Goal: Task Accomplishment & Management: Use online tool/utility

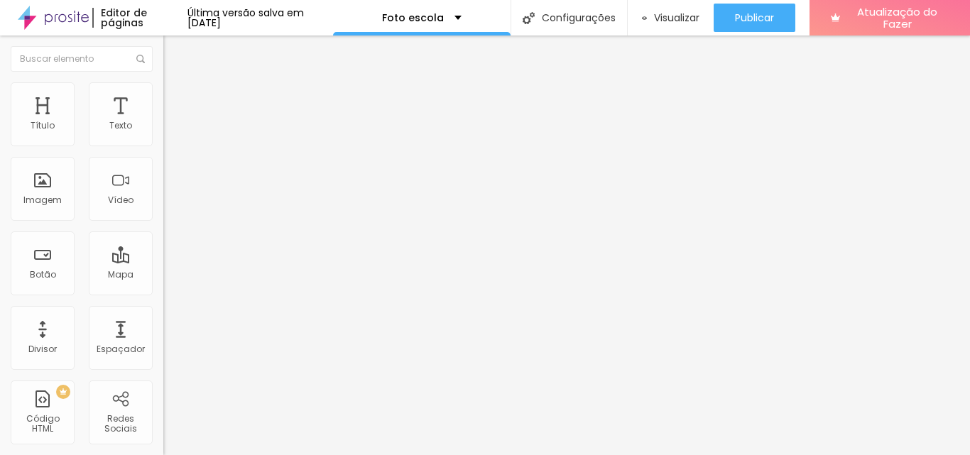
click at [176, 97] on font "Avançado" at bounding box center [199, 92] width 47 height 12
click at [174, 51] on img "button" at bounding box center [179, 51] width 11 height 11
click at [163, 82] on li "Estilo" at bounding box center [244, 75] width 163 height 14
click at [169, 132] on icon "button" at bounding box center [173, 128] width 9 height 9
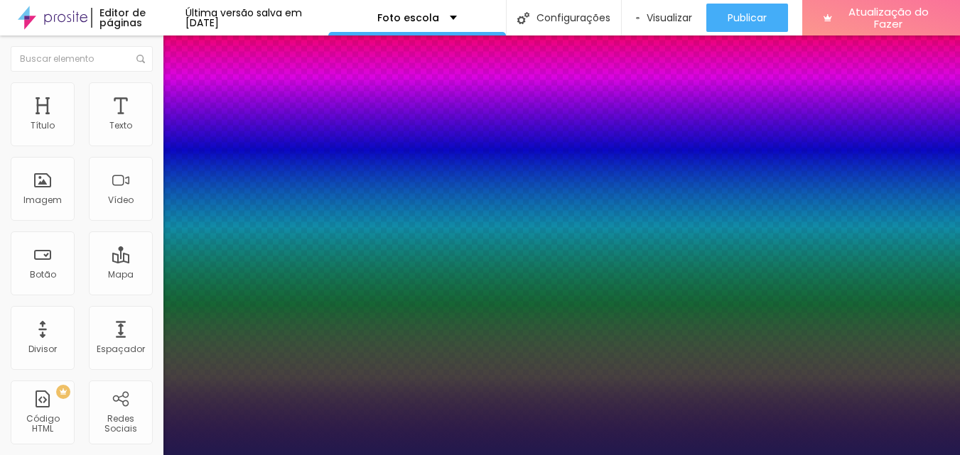
type input "1"
type input "25"
type input "1"
type input "26"
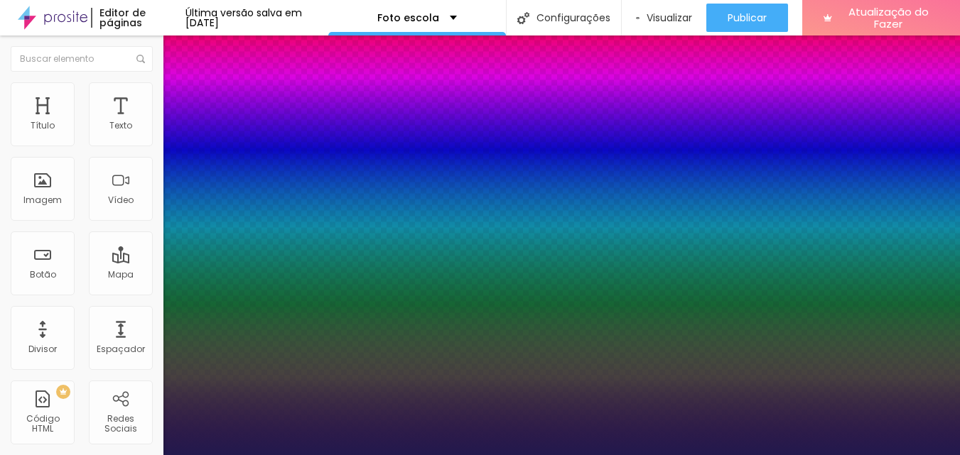
type input "26"
type input "1"
type input "27"
type input "1"
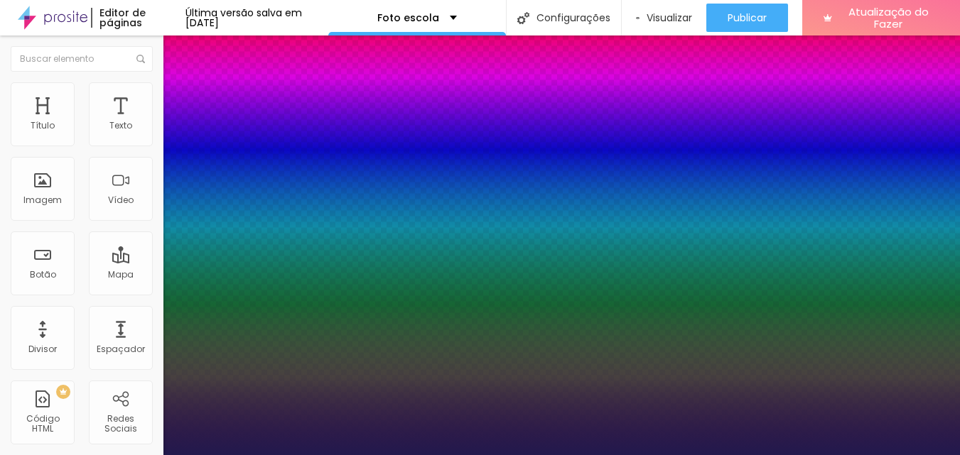
type input "28"
type input "1"
type input "29"
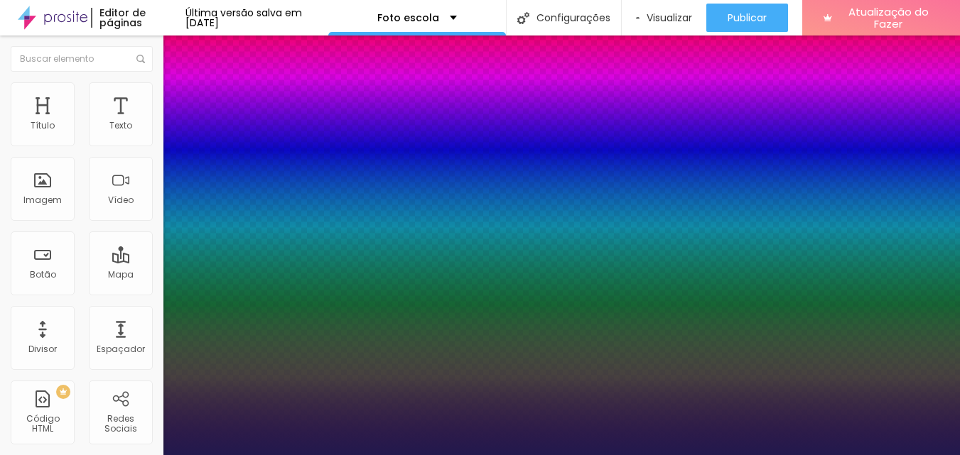
type input "1"
type input "30"
type input "1"
type input "31"
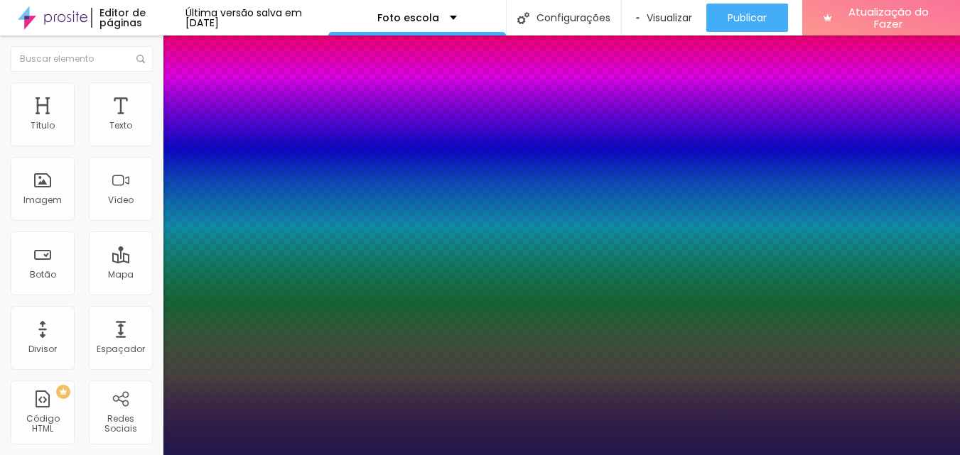
type input "31"
type input "1"
drag, startPoint x: 196, startPoint y: 242, endPoint x: 208, endPoint y: 242, distance: 12.1
type input "31"
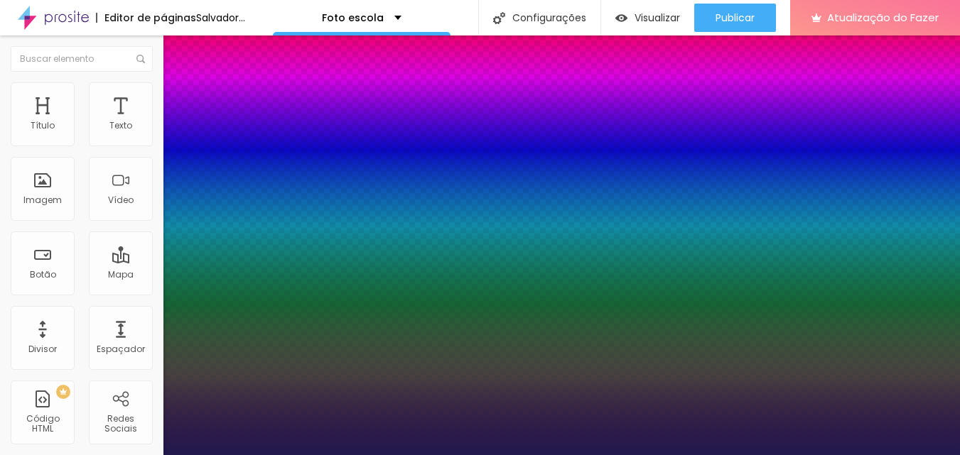
type input "1"
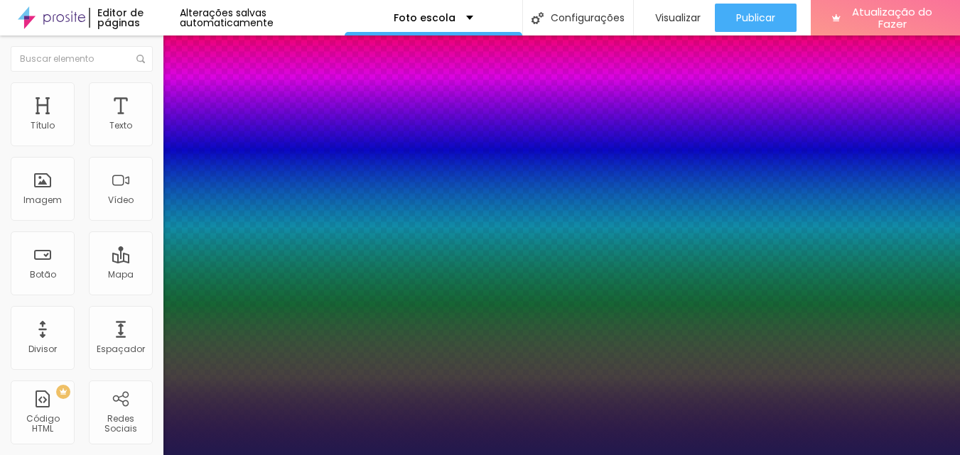
click at [534, 455] on div at bounding box center [480, 455] width 960 height 0
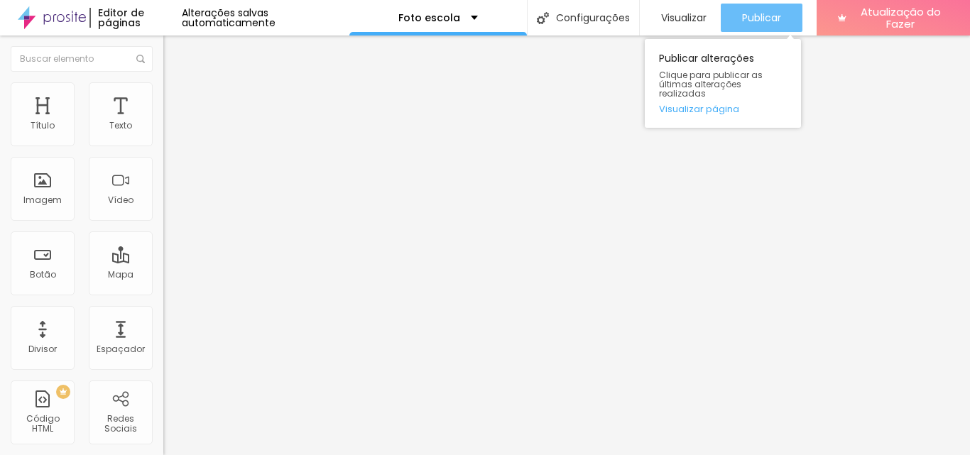
click at [755, 25] on div "Publicar" at bounding box center [761, 18] width 39 height 28
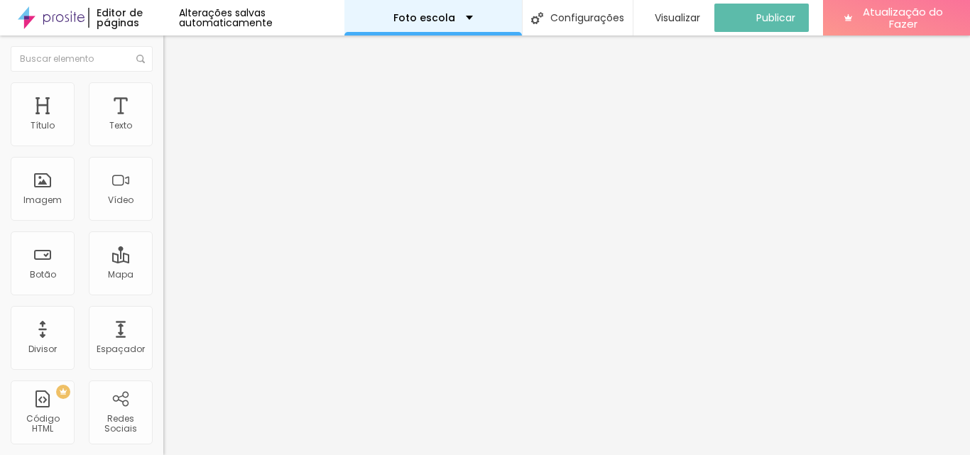
click at [461, 12] on div "Foto escola" at bounding box center [434, 18] width 178 height 36
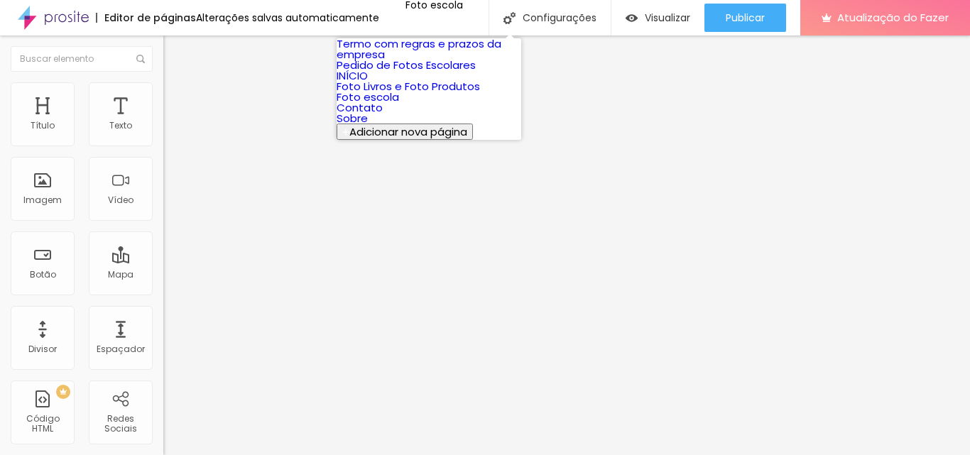
click at [460, 72] on font "Pedido de Fotos Escolares" at bounding box center [406, 65] width 139 height 15
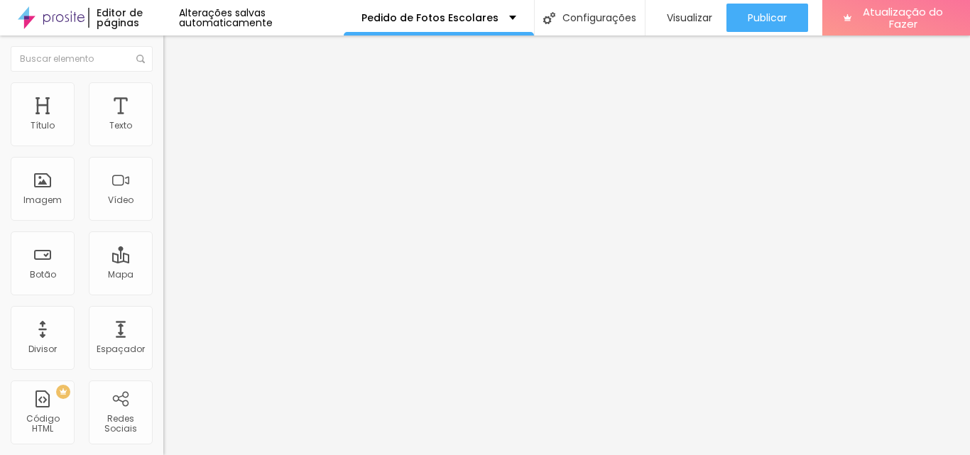
click at [163, 144] on img at bounding box center [167, 148] width 9 height 9
drag, startPoint x: 250, startPoint y: 258, endPoint x: 260, endPoint y: 200, distance: 58.4
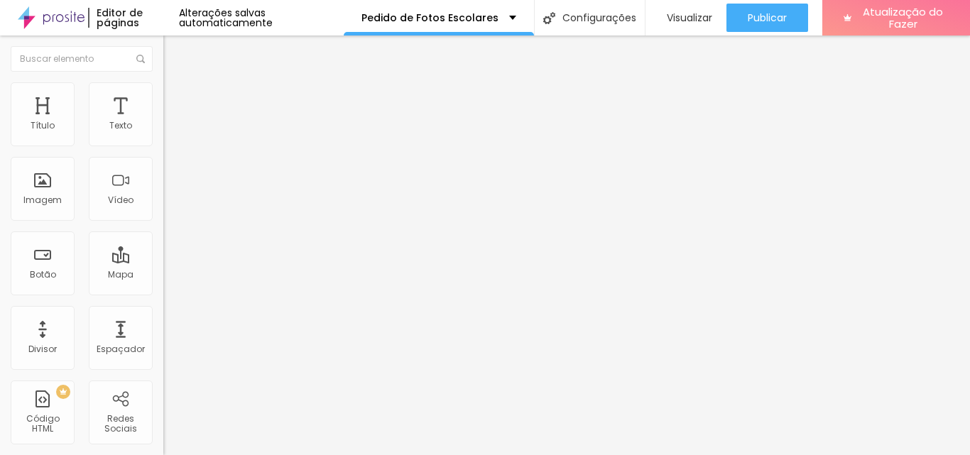
drag, startPoint x: 432, startPoint y: 266, endPoint x: 327, endPoint y: 273, distance: 105.4
type input "Nome do Responsável"
click at [163, 144] on img at bounding box center [167, 148] width 9 height 9
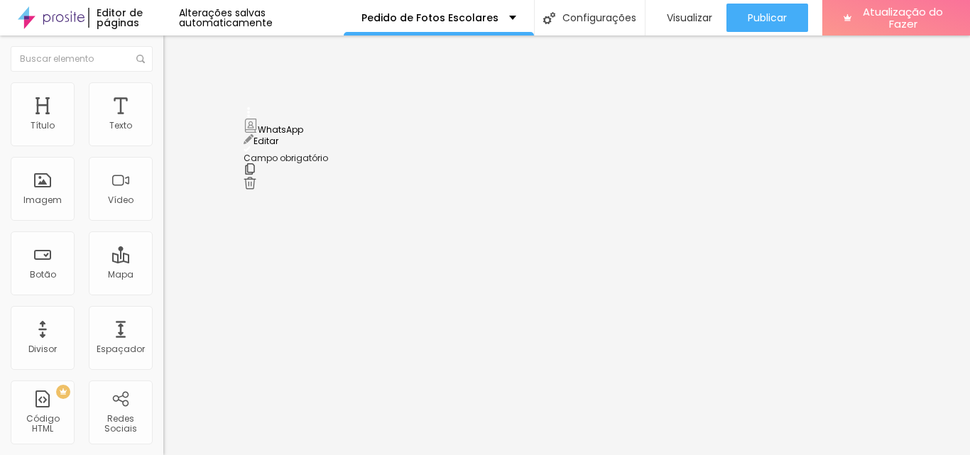
scroll to position [54, 0]
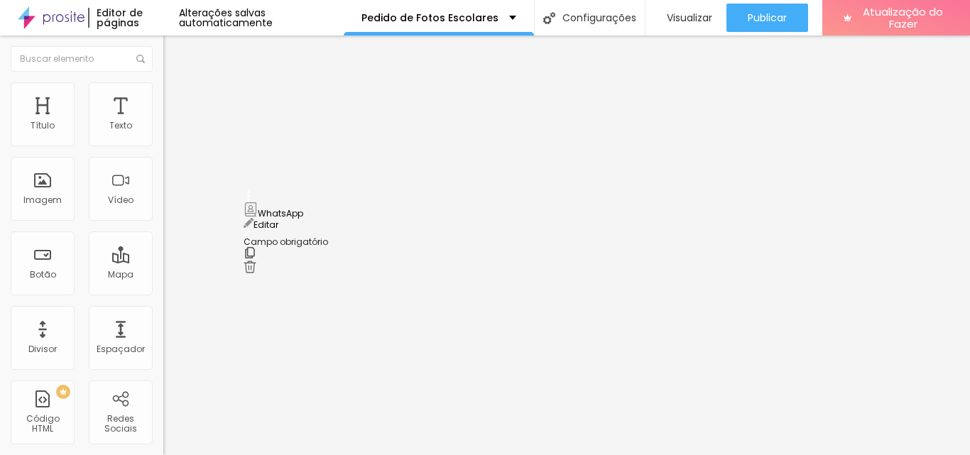
drag, startPoint x: 249, startPoint y: 217, endPoint x: 282, endPoint y: 209, distance: 33.8
drag, startPoint x: 249, startPoint y: 197, endPoint x: 324, endPoint y: 161, distance: 82.6
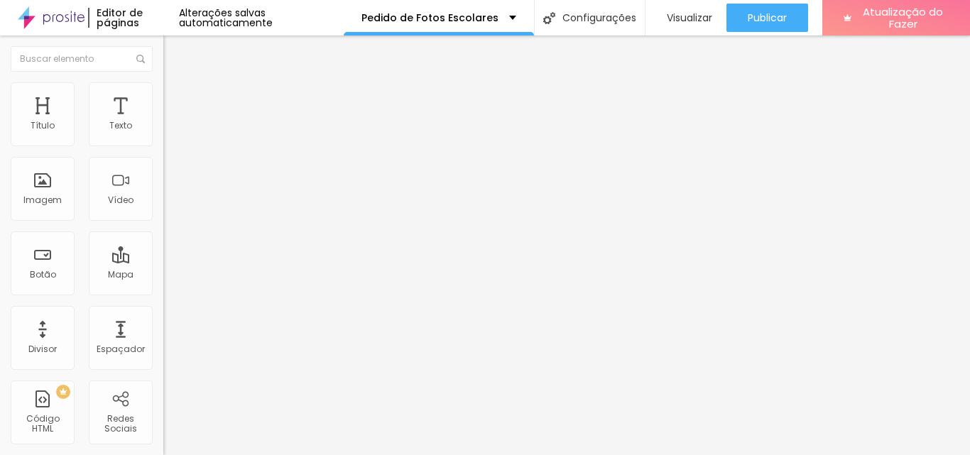
scroll to position [180, 0]
drag, startPoint x: 250, startPoint y: 227, endPoint x: 255, endPoint y: 169, distance: 58.5
drag, startPoint x: 248, startPoint y: 274, endPoint x: 254, endPoint y: 220, distance: 55.1
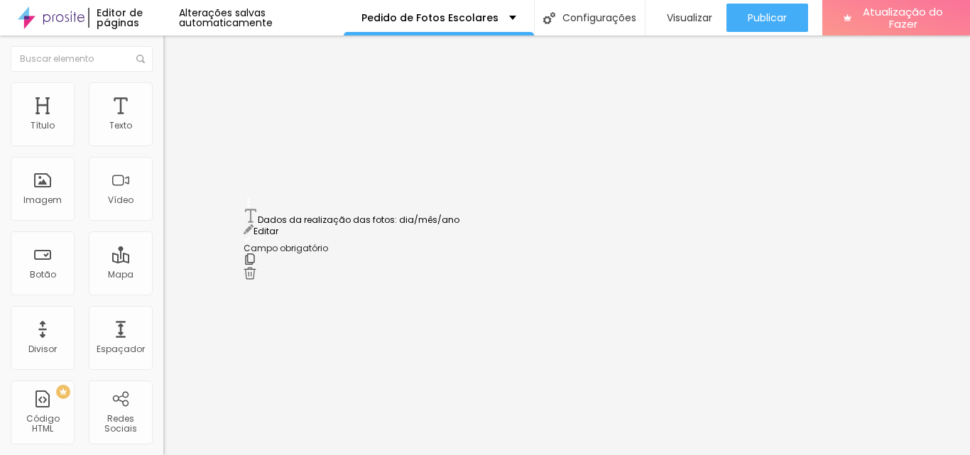
drag, startPoint x: 384, startPoint y: 304, endPoint x: 227, endPoint y: 296, distance: 156.5
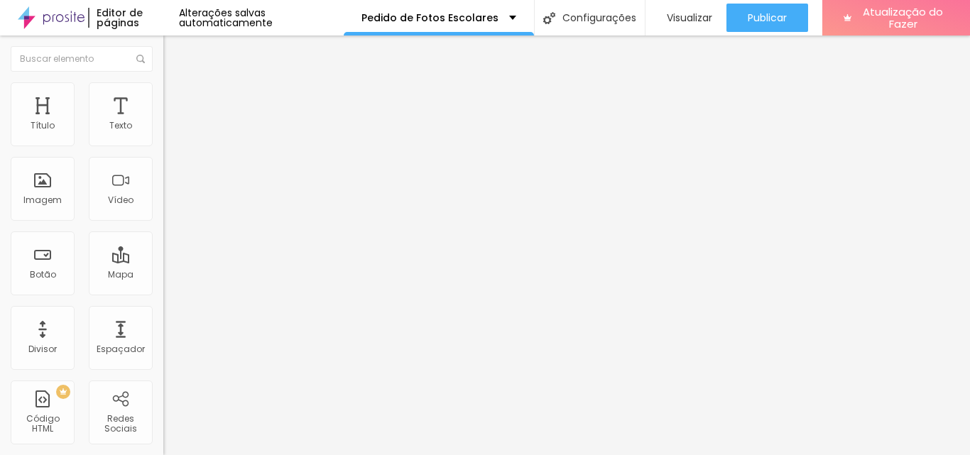
drag, startPoint x: 389, startPoint y: 72, endPoint x: 335, endPoint y: 91, distance: 56.6
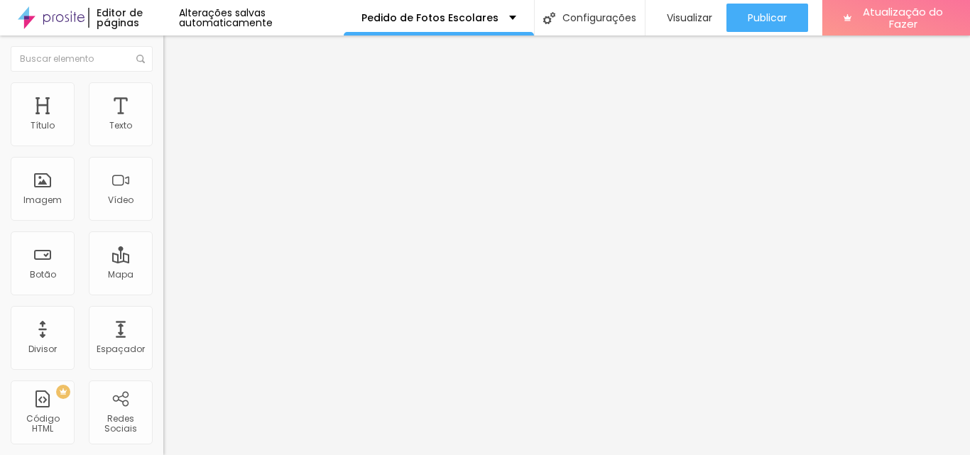
scroll to position [105, 0]
type input "Pedido de Fotos"
type input "WhatsApp do Responsável"
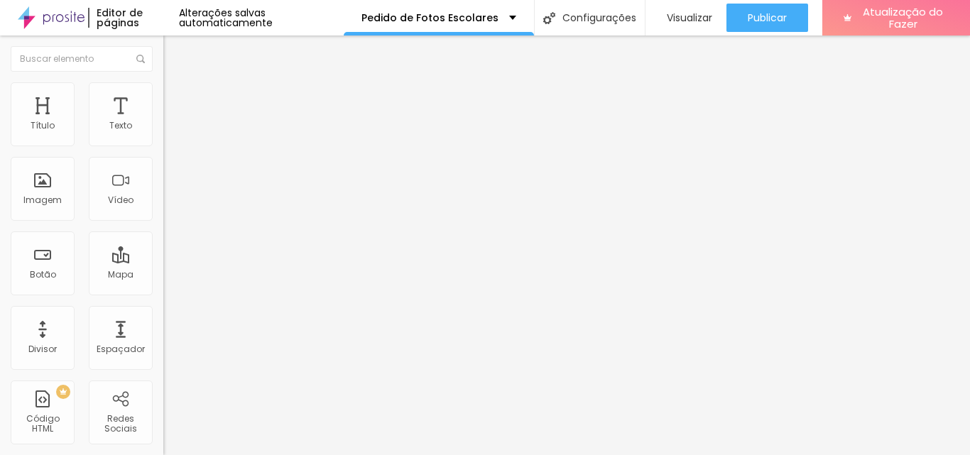
type input "E-mail do Responsável"
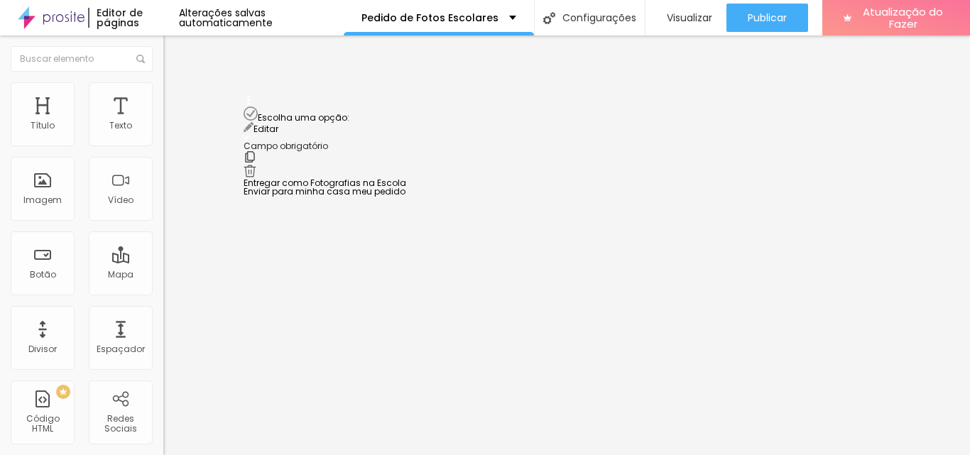
scroll to position [318, 0]
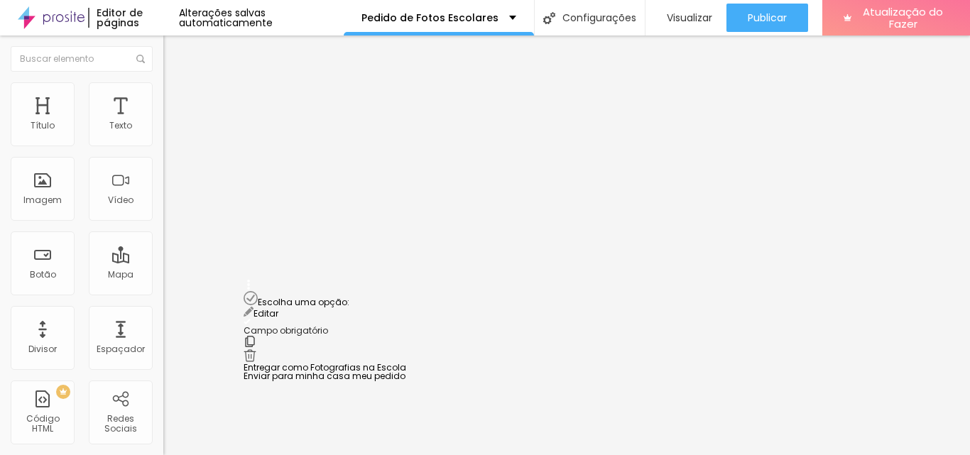
drag, startPoint x: 249, startPoint y: 203, endPoint x: 301, endPoint y: 303, distance: 113.1
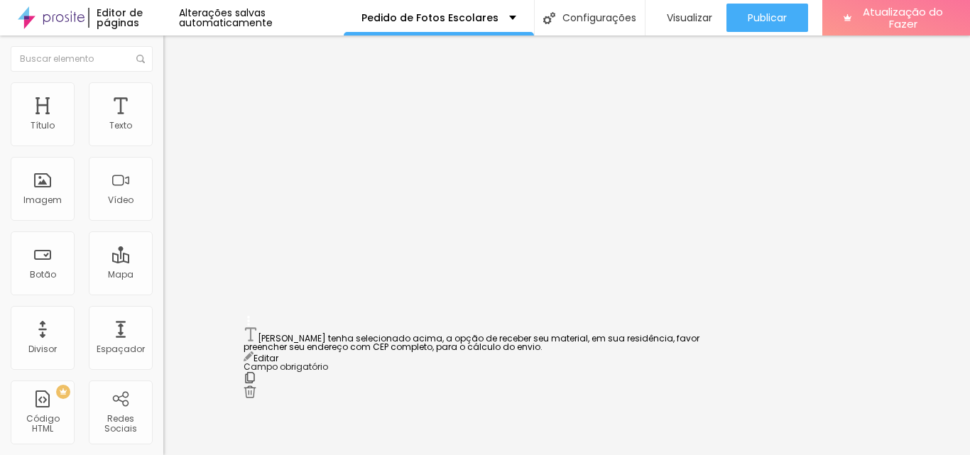
scroll to position [465, 0]
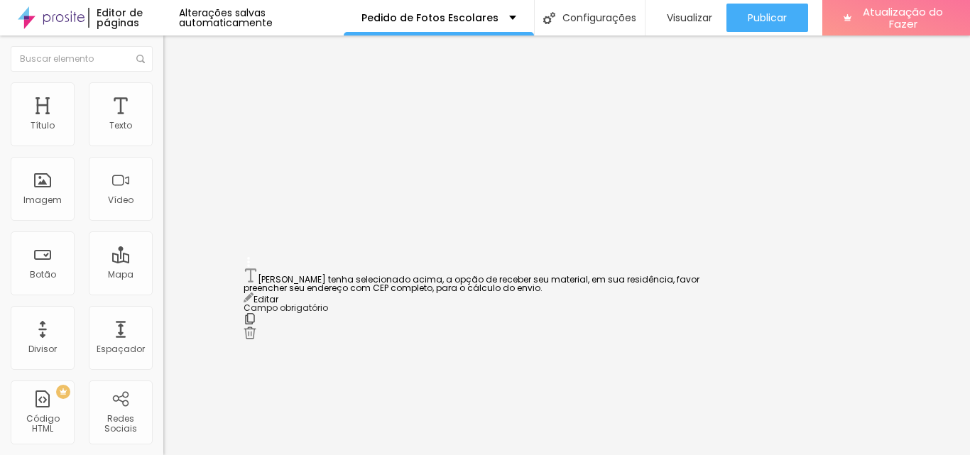
drag, startPoint x: 249, startPoint y: 305, endPoint x: 283, endPoint y: 307, distance: 33.5
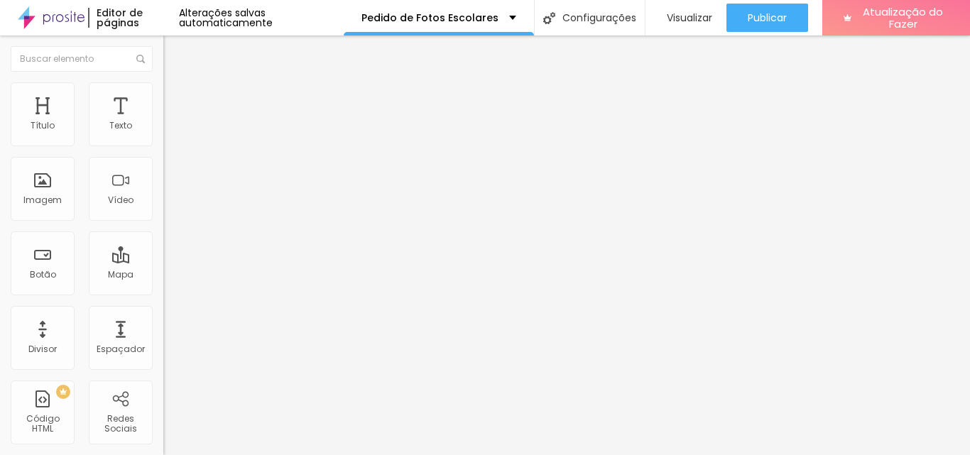
drag, startPoint x: 439, startPoint y: 289, endPoint x: 378, endPoint y: 295, distance: 61.4
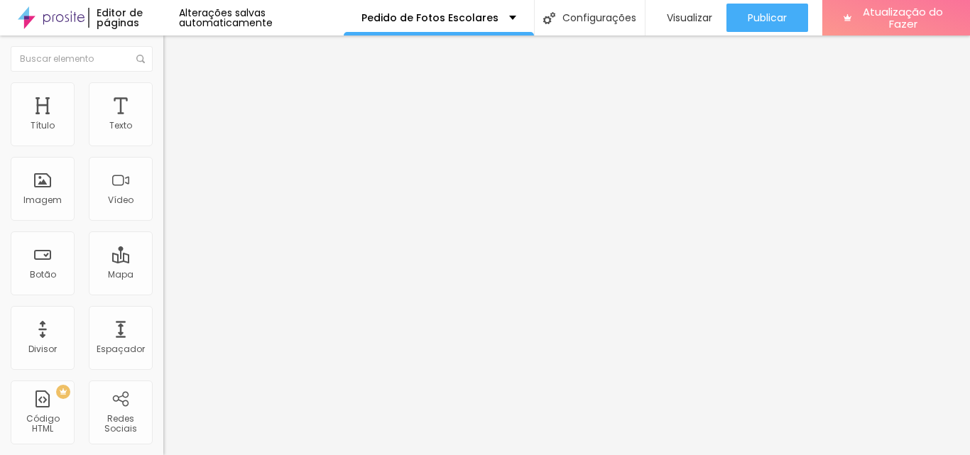
drag, startPoint x: 376, startPoint y: 291, endPoint x: 480, endPoint y: 297, distance: 104.6
type input "Pacote Essencial + Taxa de participação"
drag, startPoint x: 368, startPoint y: 325, endPoint x: 438, endPoint y: 326, distance: 69.6
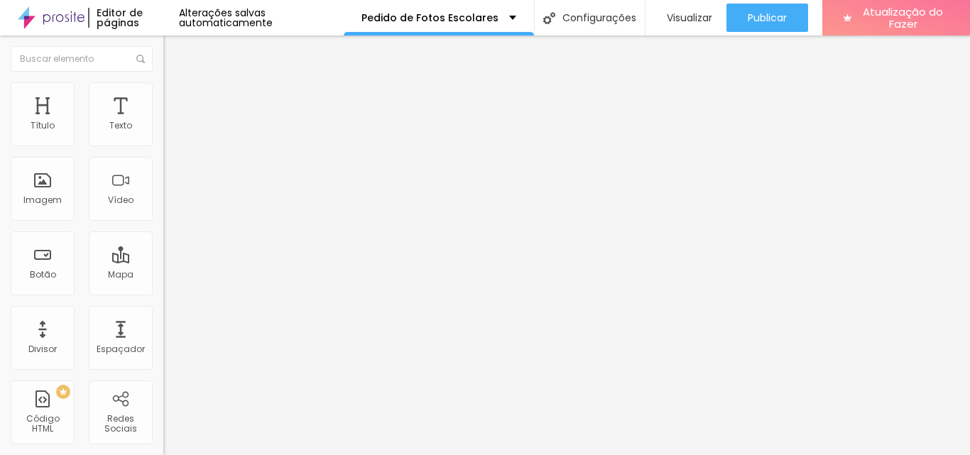
paste input "+ Taxa de participa"
type input "Pacote Família + Taxa de participação"
drag, startPoint x: 377, startPoint y: 356, endPoint x: 443, endPoint y: 358, distance: 66.1
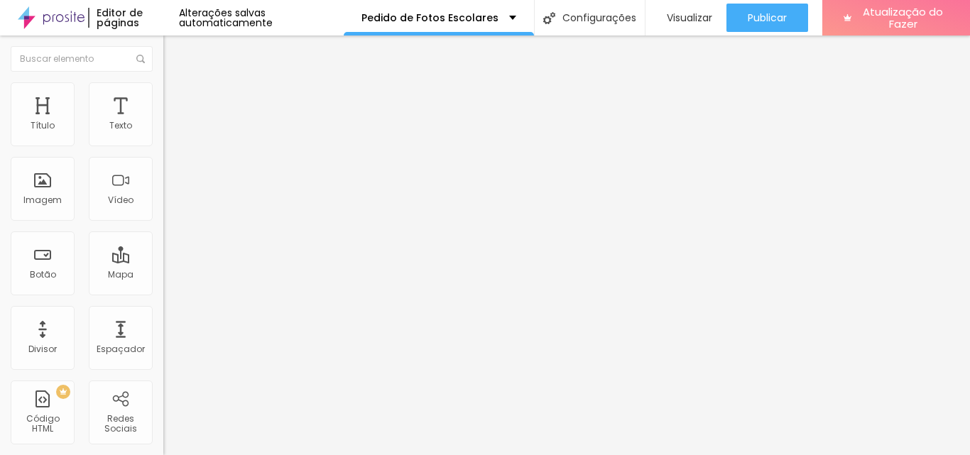
paste input "+ Taxa de participa"
type input "Pacote Premium + Taxa de participação"
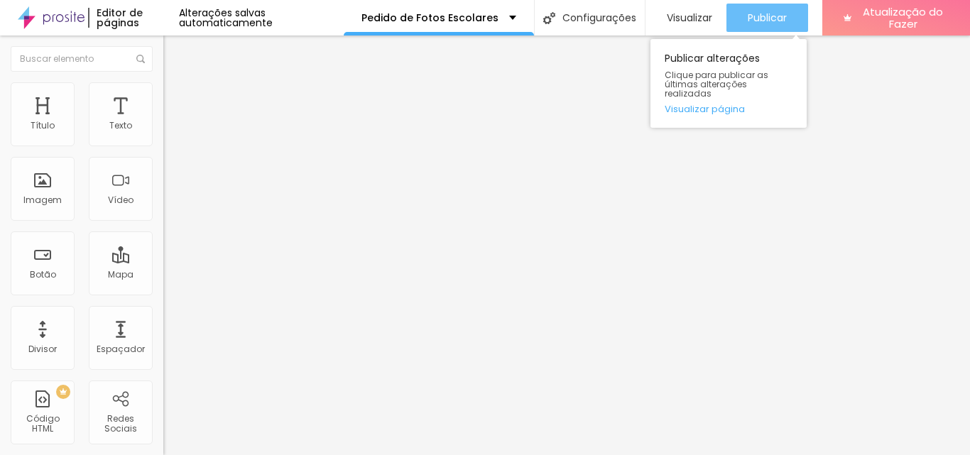
click at [768, 14] on font "Publicar" at bounding box center [767, 18] width 39 height 14
click at [761, 22] on font "Publicar" at bounding box center [767, 18] width 39 height 14
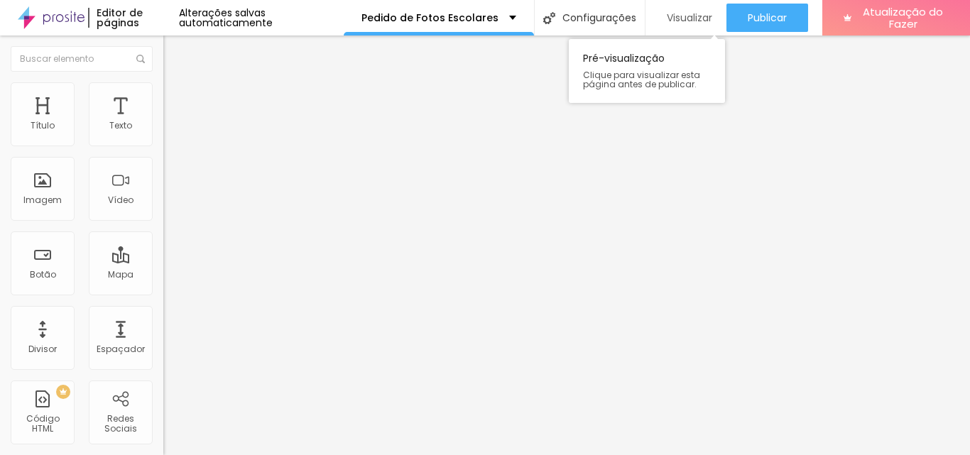
click at [679, 11] on font "Visualizar" at bounding box center [689, 18] width 45 height 14
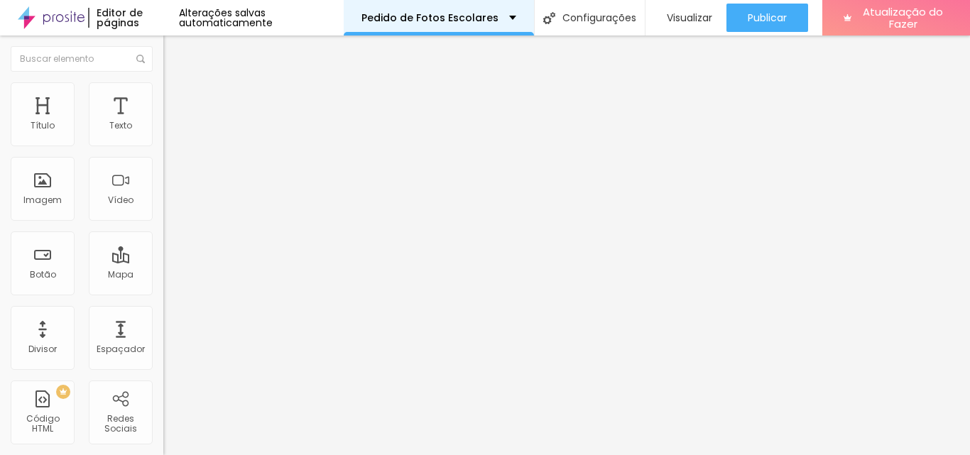
click at [507, 18] on div "Pedido de Fotos Escolares" at bounding box center [439, 18] width 190 height 36
click at [65, 21] on img at bounding box center [51, 18] width 67 height 36
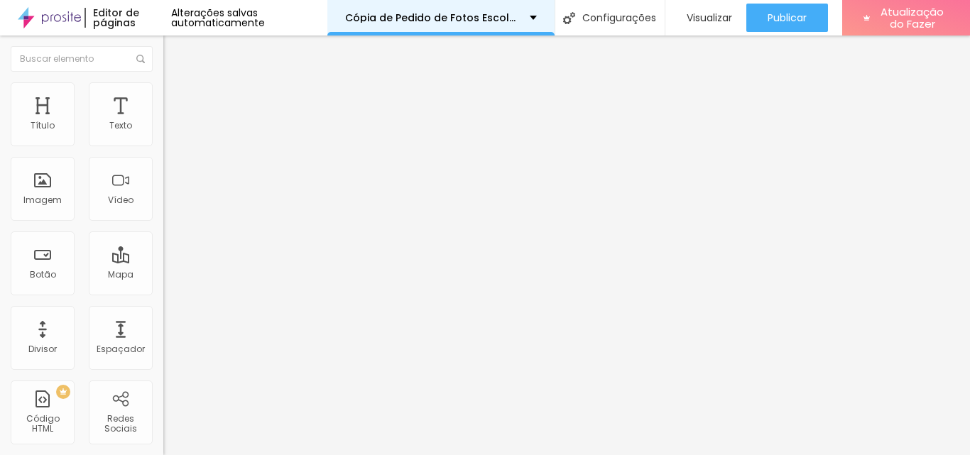
click at [487, 18] on font "Cópia de Pedido de Fotos Escolares" at bounding box center [439, 18] width 188 height 14
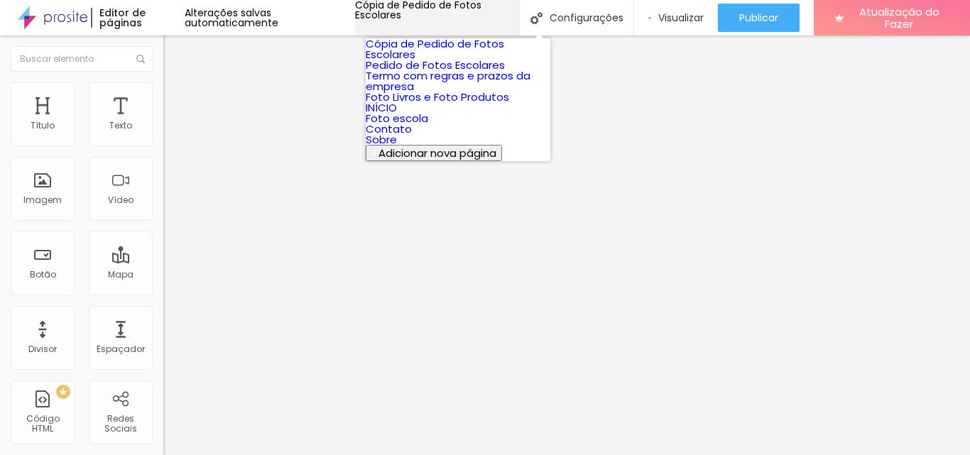
click at [482, 20] on font "Cópia de Pedido de Fotos Escolares" at bounding box center [418, 10] width 126 height 24
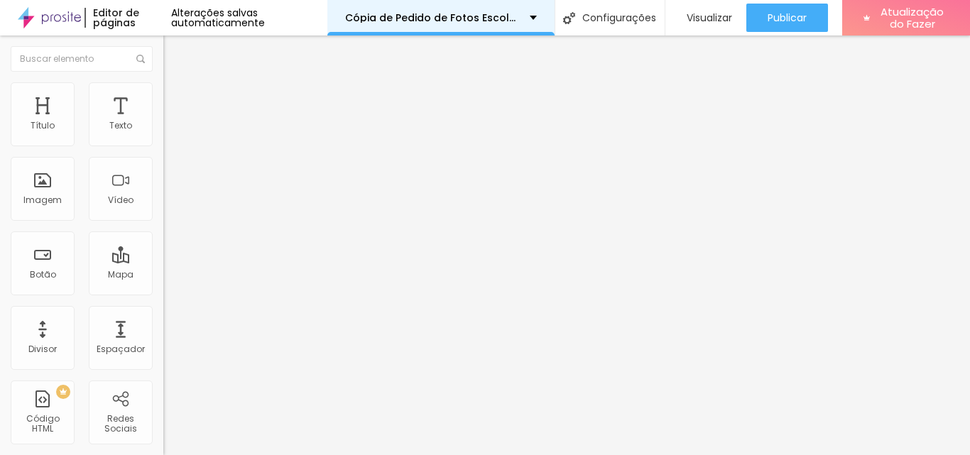
click at [529, 19] on div "Cópia de Pedido de Fotos Escolares" at bounding box center [441, 18] width 192 height 10
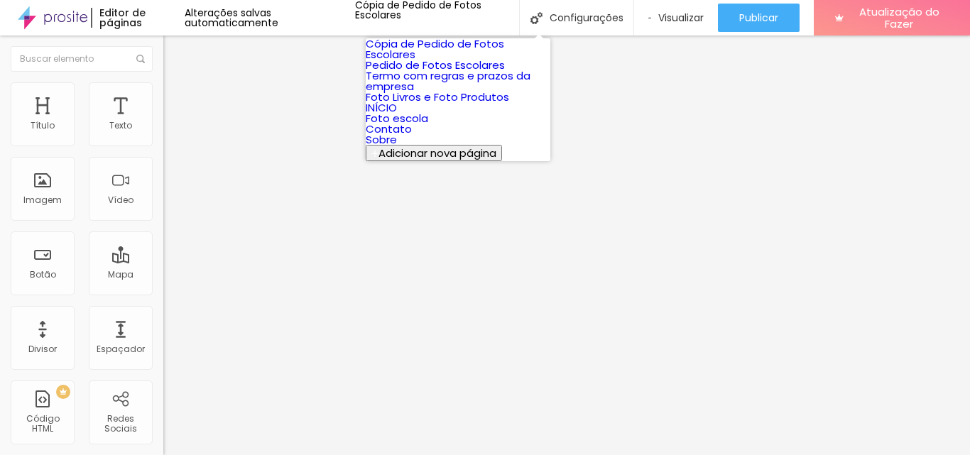
click at [477, 72] on font "Pedido de Fotos Escolares" at bounding box center [435, 65] width 139 height 15
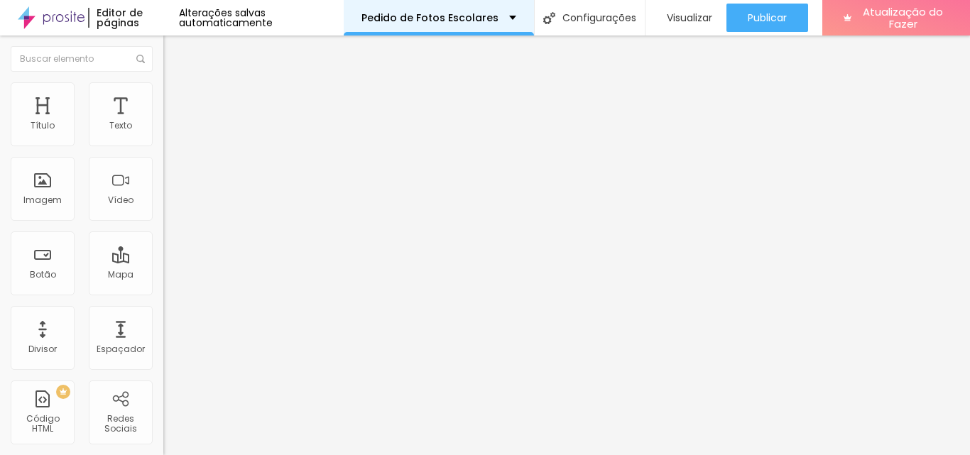
click at [504, 13] on div "Pedido de Fotos Escolares" at bounding box center [439, 18] width 155 height 10
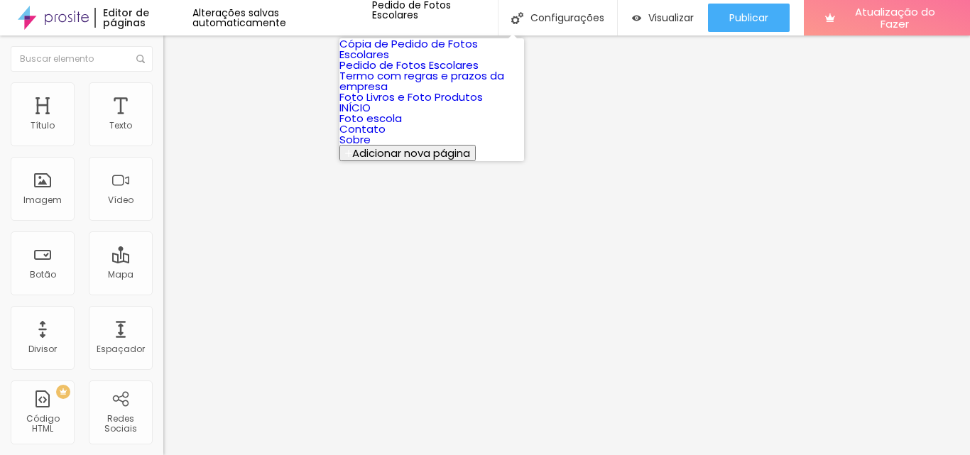
click at [402, 126] on link "Foto escola" at bounding box center [371, 118] width 63 height 15
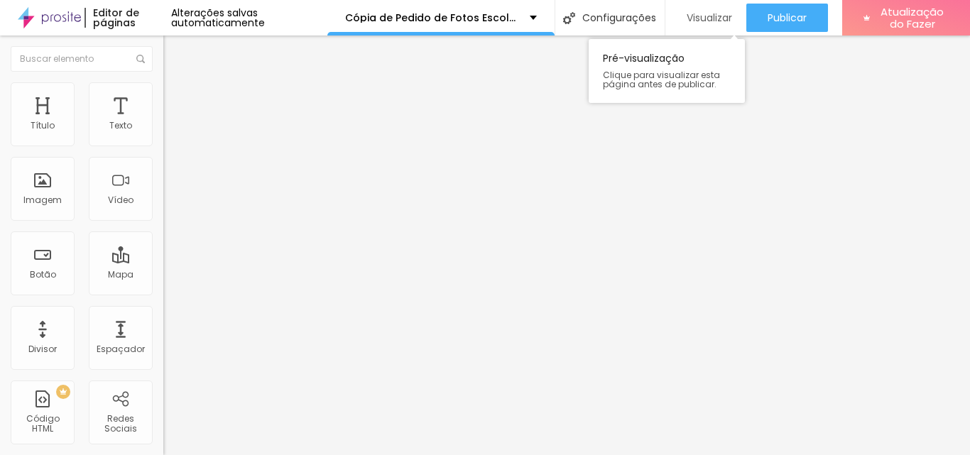
click at [708, 16] on font "Visualizar" at bounding box center [709, 18] width 45 height 14
click at [706, 13] on font "Visualizar" at bounding box center [709, 18] width 45 height 14
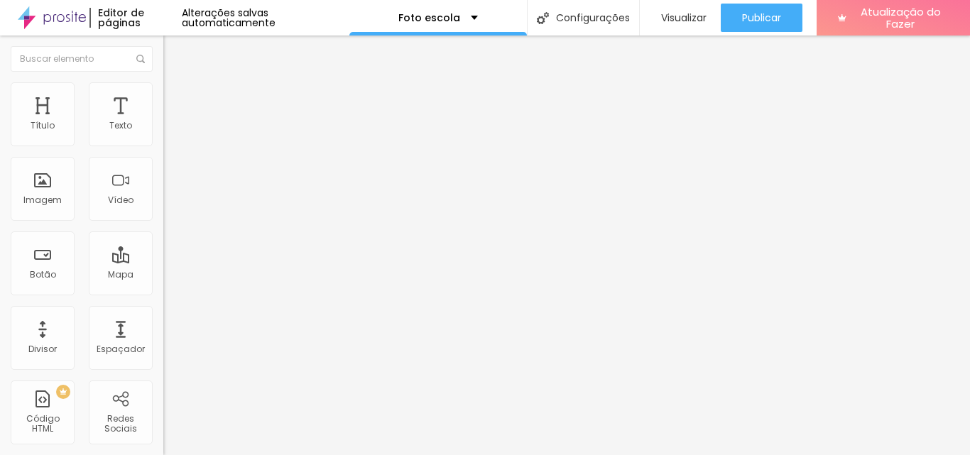
click at [163, 293] on input "[URL][DOMAIN_NAME]" at bounding box center [248, 286] width 171 height 14
paste input "copia-de-pedido-de-fotos-escolares/?id=68dfcb8516e27300019843e2"
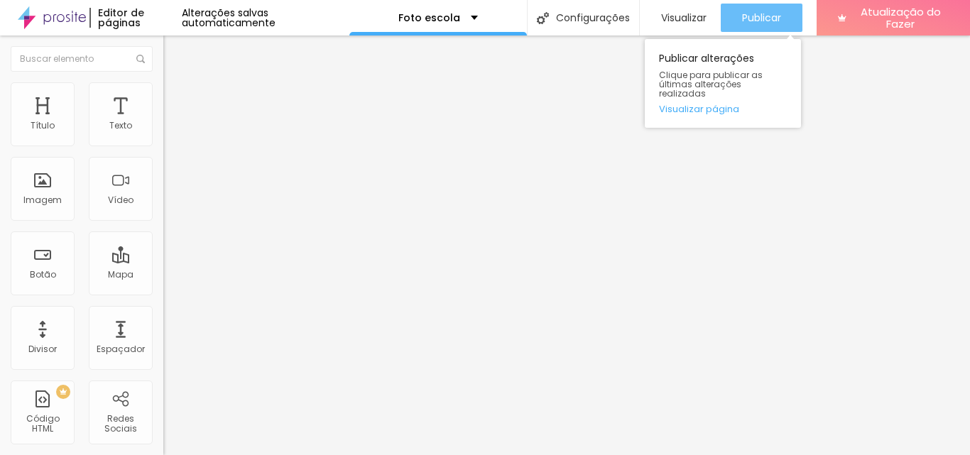
type input "[URL][DOMAIN_NAME]"
click at [774, 21] on font "Publicar" at bounding box center [761, 18] width 39 height 14
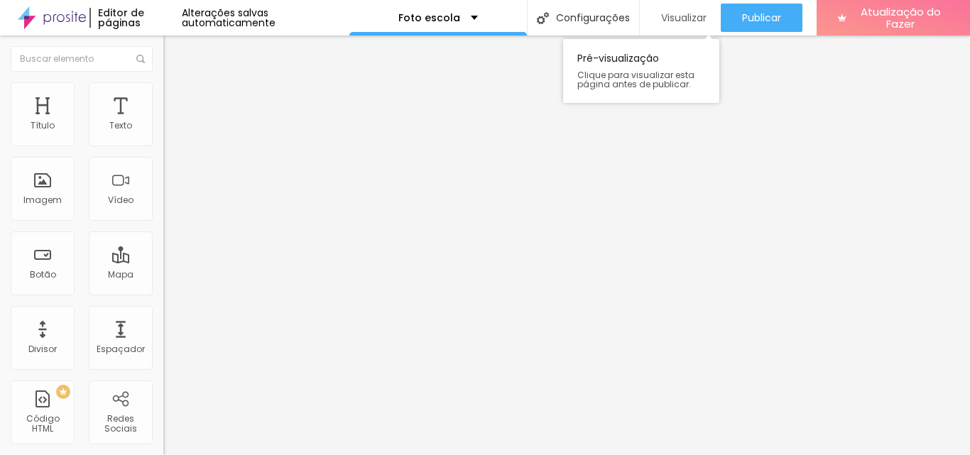
click at [677, 24] on font "Visualizar" at bounding box center [683, 18] width 45 height 14
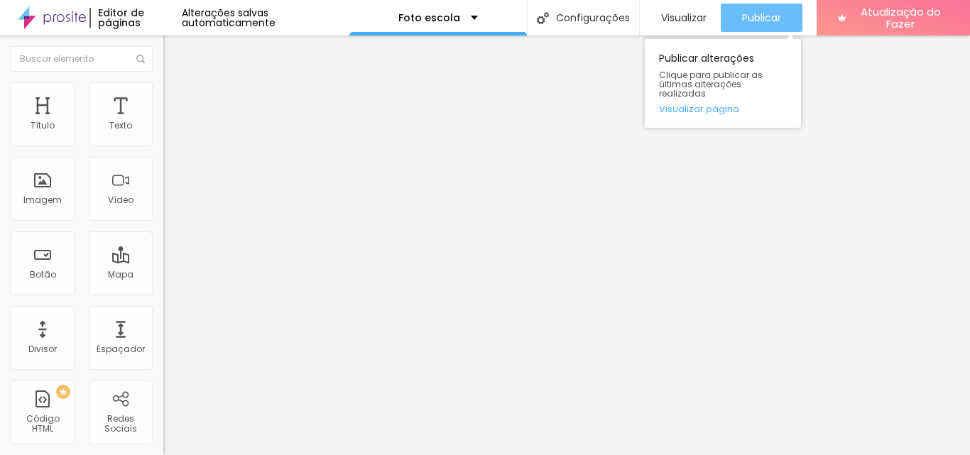
click at [766, 11] on font "Publicar" at bounding box center [761, 18] width 39 height 14
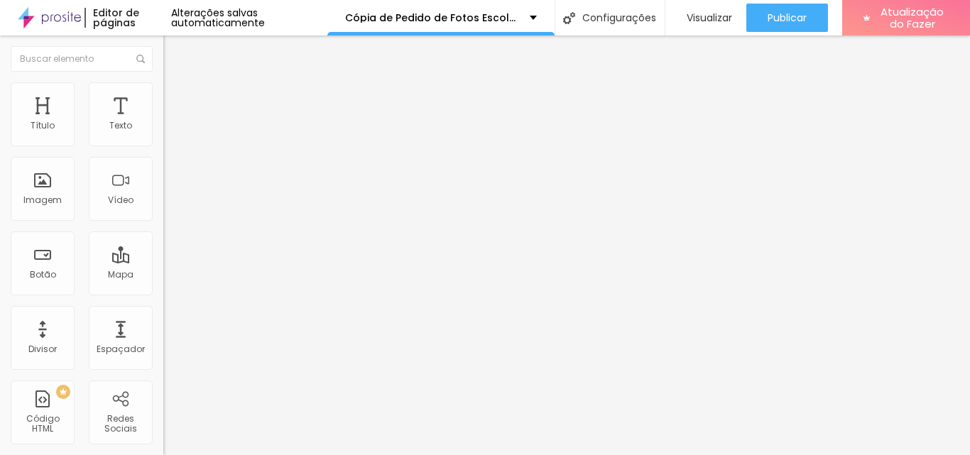
click at [163, 144] on img at bounding box center [167, 148] width 9 height 9
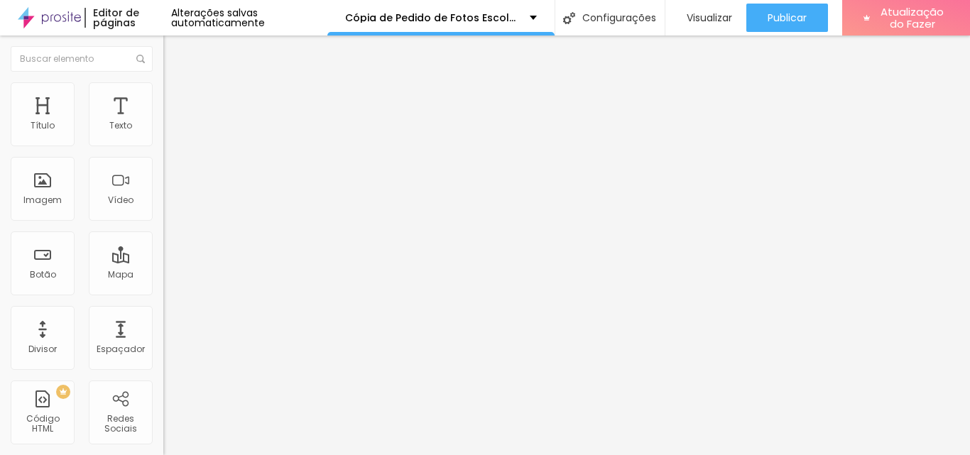
scroll to position [0, 448]
drag, startPoint x: 276, startPoint y: 243, endPoint x: 729, endPoint y: 267, distance: 453.2
paste input "AUTORIZAÇÃO DE USO DE IMAGEM E VÍDEO A CONTRATANTE autoriza, de forma livre e e…"
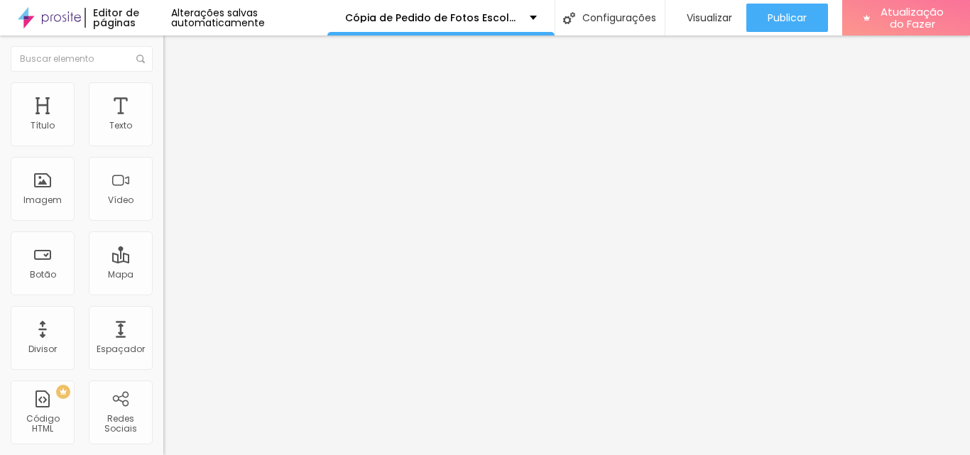
drag, startPoint x: 561, startPoint y: 189, endPoint x: 236, endPoint y: 184, distance: 325.4
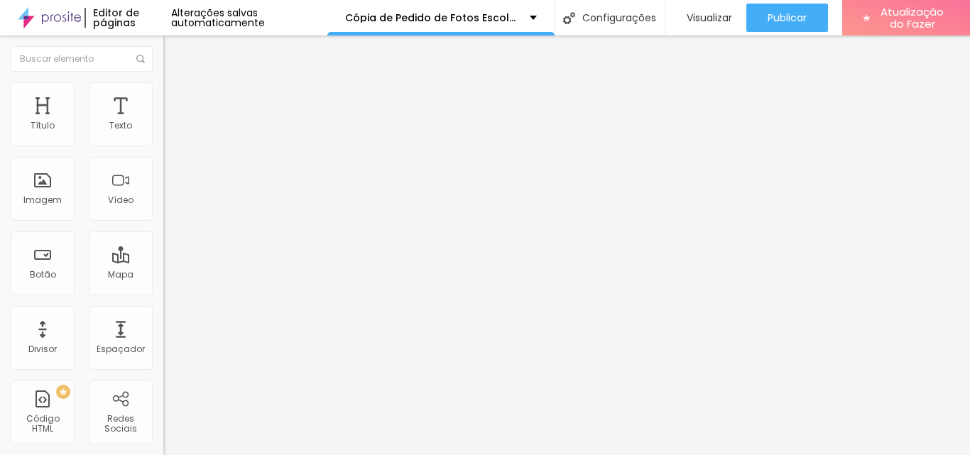
drag, startPoint x: 561, startPoint y: 188, endPoint x: 509, endPoint y: 185, distance: 51.9
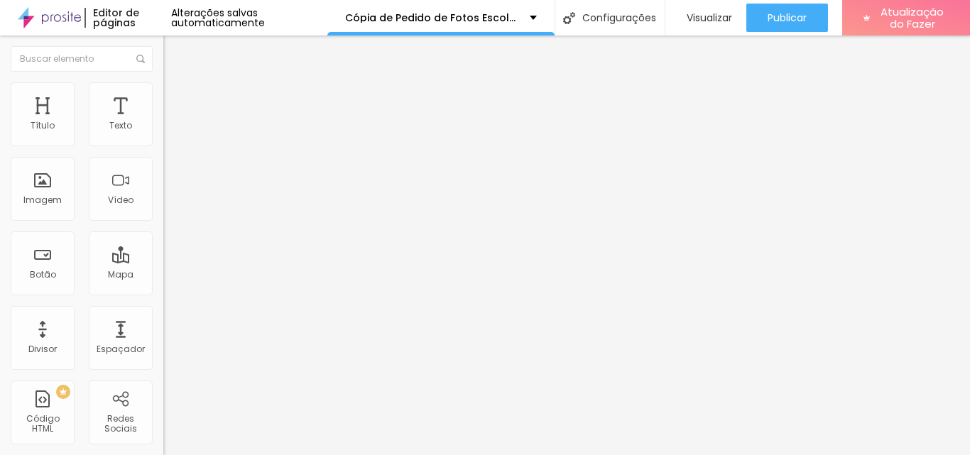
type input "AUTORIZAÇÃO DE USO DE IMAGEM E VÍDEO : A CONTRATANTE autoriza, de forma livre e…"
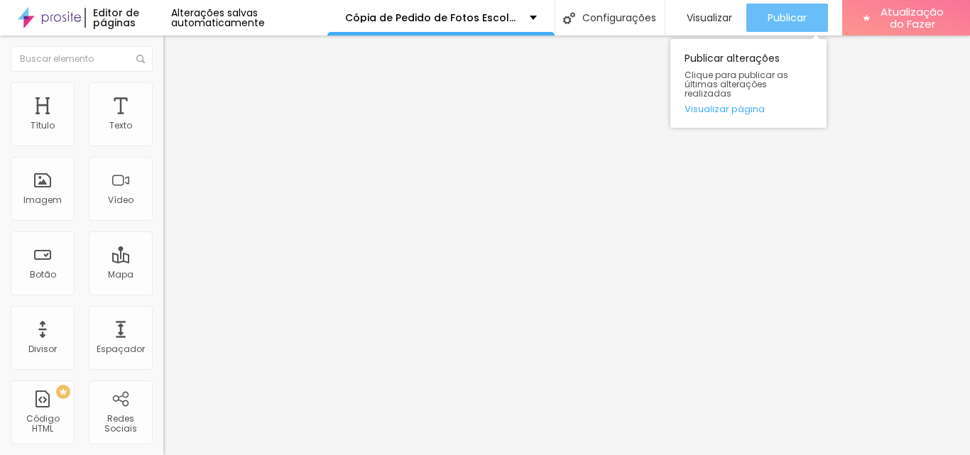
click at [784, 17] on font "Publicar" at bounding box center [787, 18] width 39 height 14
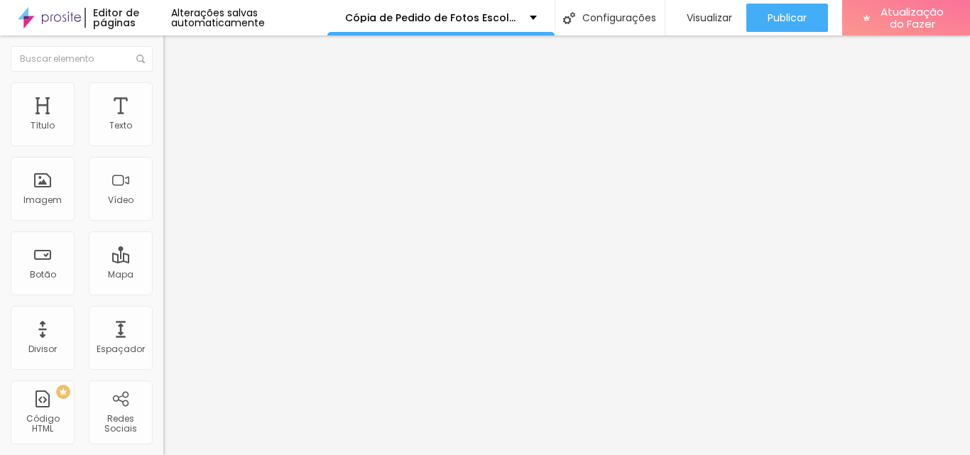
click at [163, 137] on img at bounding box center [167, 133] width 9 height 9
drag, startPoint x: 916, startPoint y: 295, endPoint x: 856, endPoint y: 79, distance: 224.1
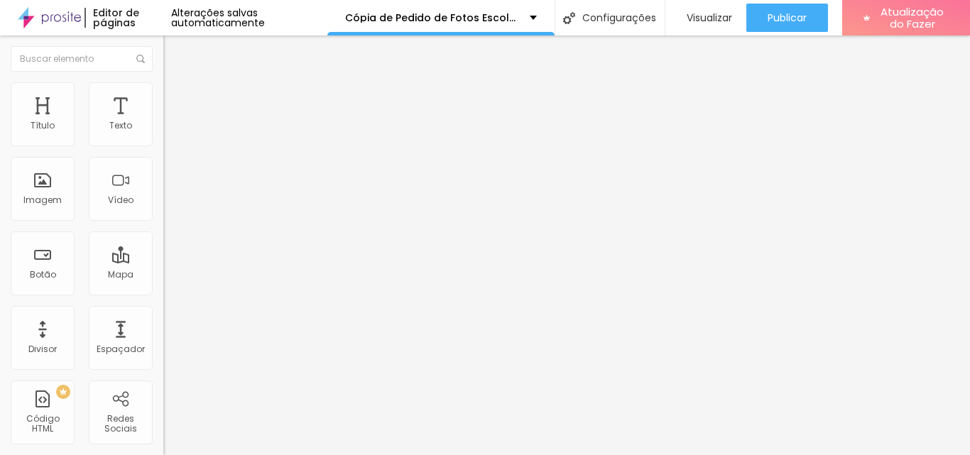
drag, startPoint x: 701, startPoint y: 279, endPoint x: 698, endPoint y: 450, distance: 171.9
